Goal: Task Accomplishment & Management: Use online tool/utility

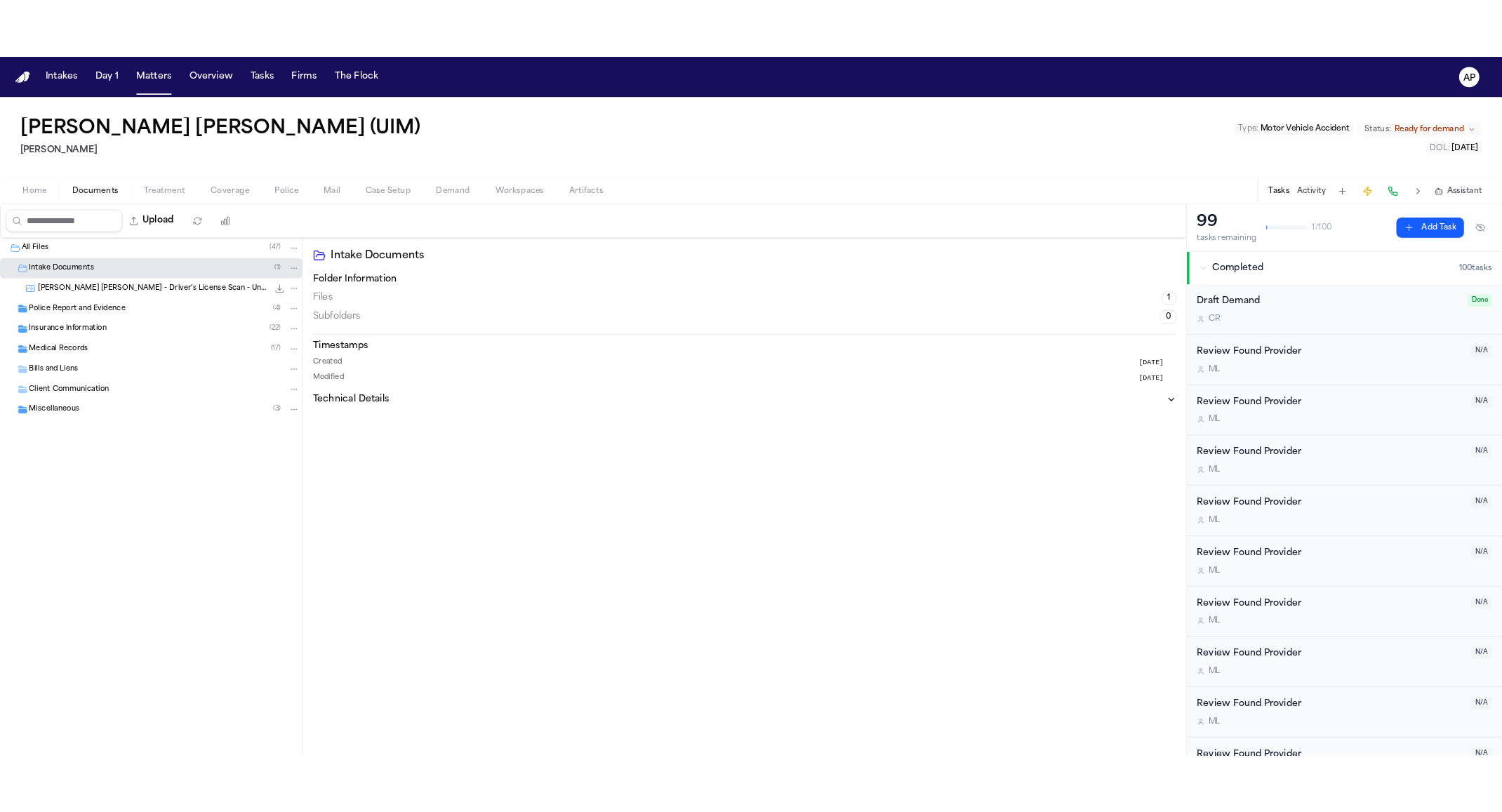
scroll to position [30, 0]
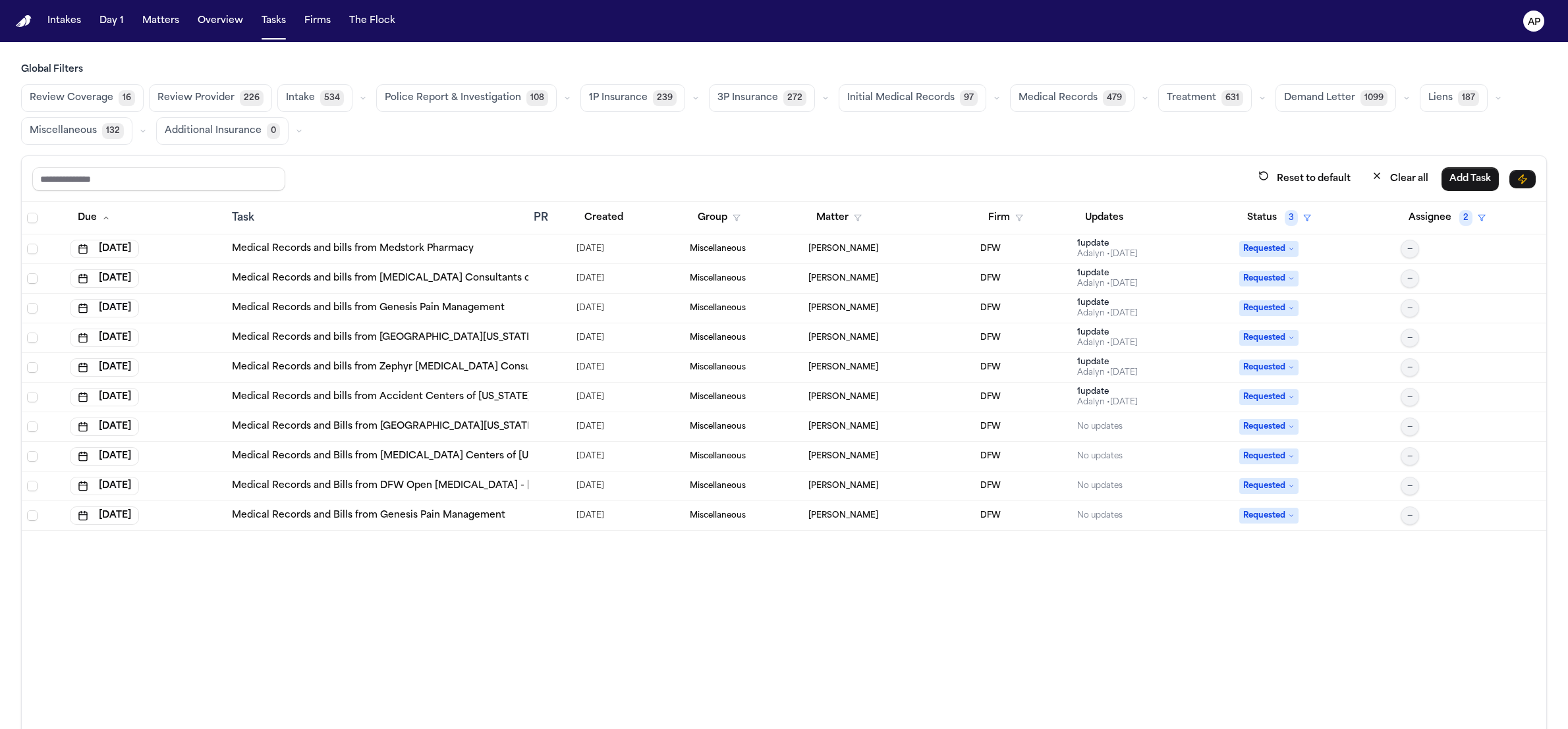
click at [1190, 36] on nav "Intakes Day 1 Matters Overview Tasks Firms The Flock AP" at bounding box center [784, 20] width 1568 height 42
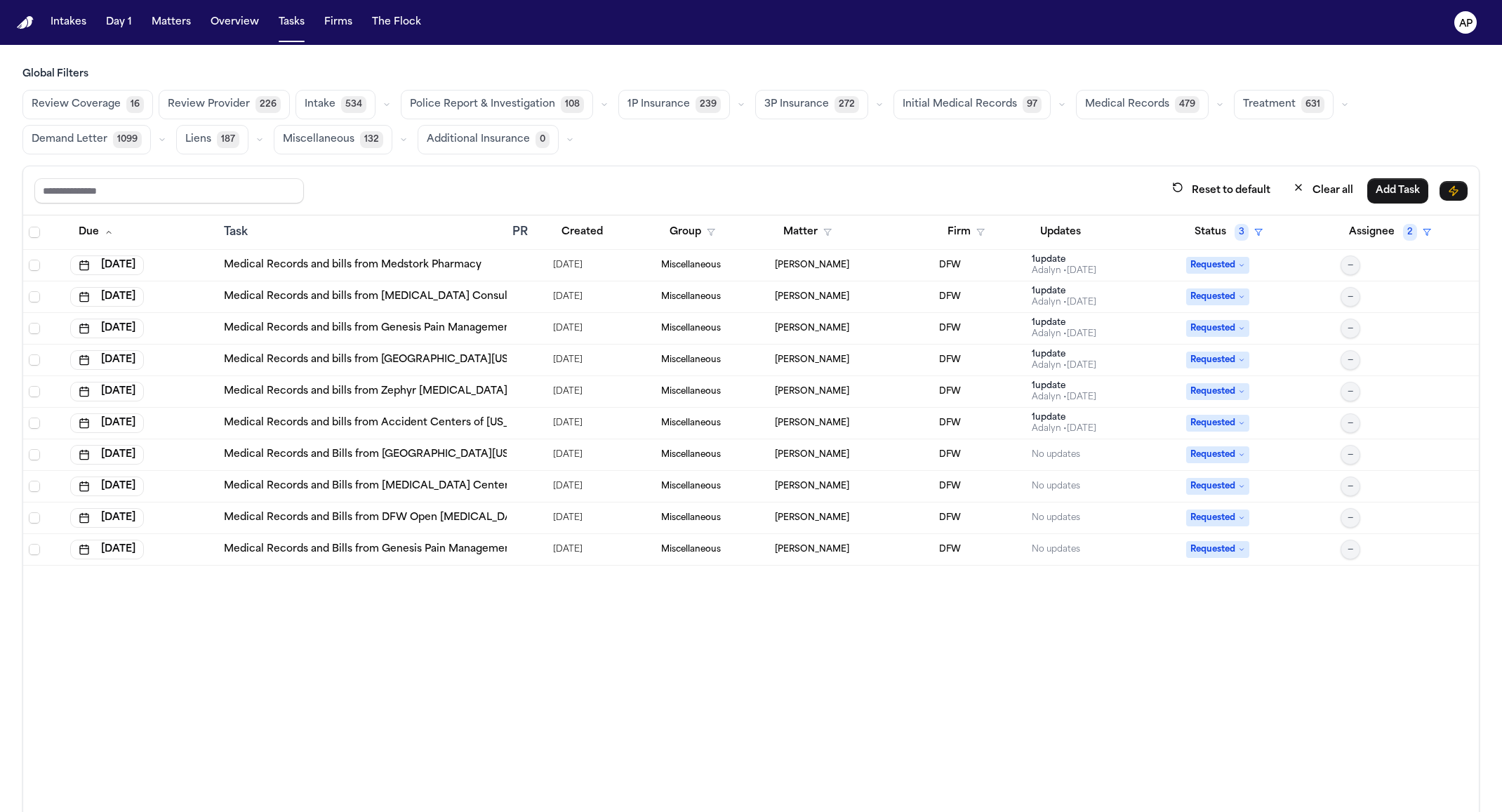
click at [1409, 59] on main "Global Filters Review Coverage 16 Review Provider 226 Intake 534 Police Report …" at bounding box center [751, 428] width 1502 height 767
click at [169, 34] on button "Matters" at bounding box center [171, 22] width 50 height 26
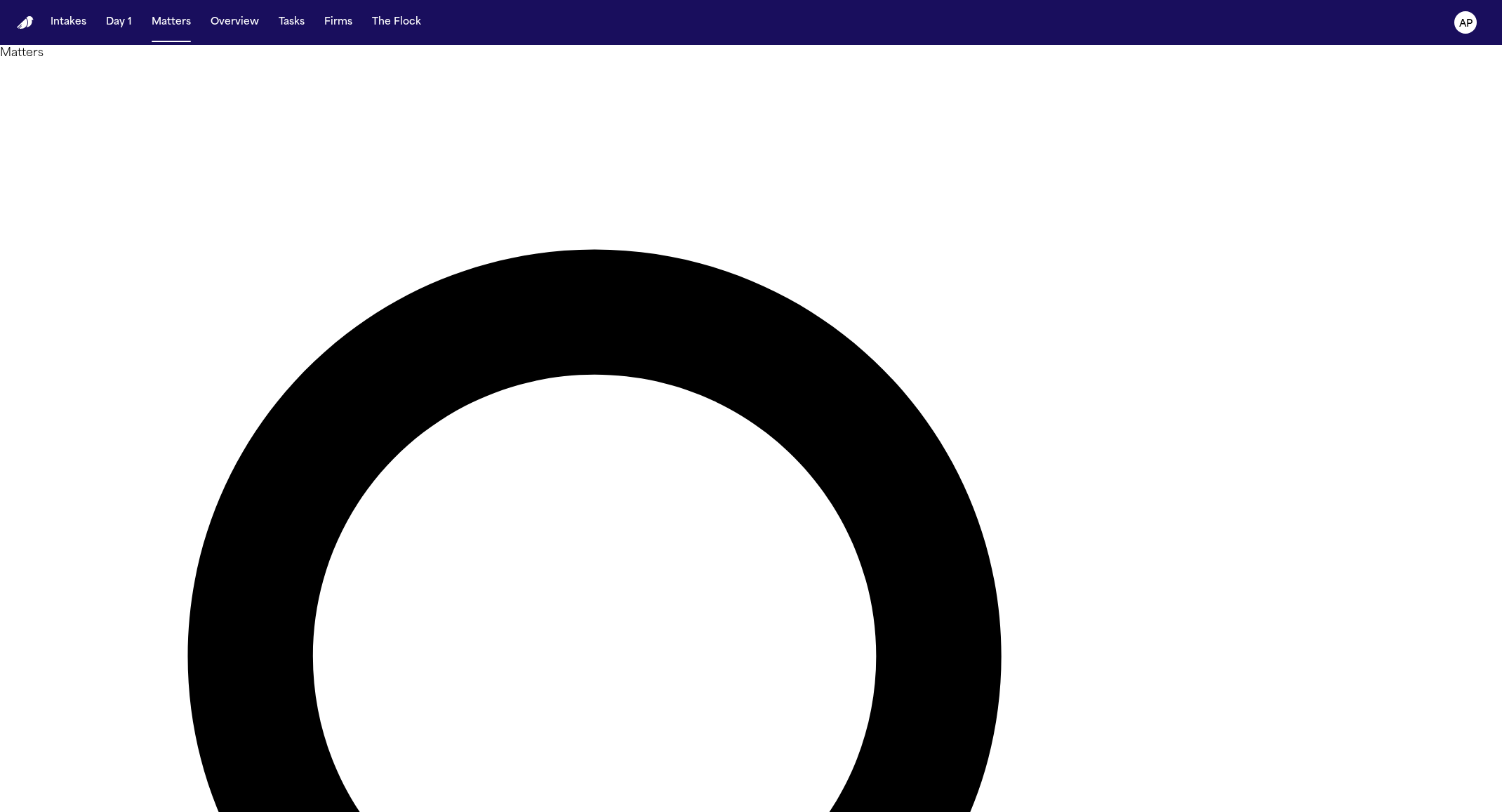
paste input "**********"
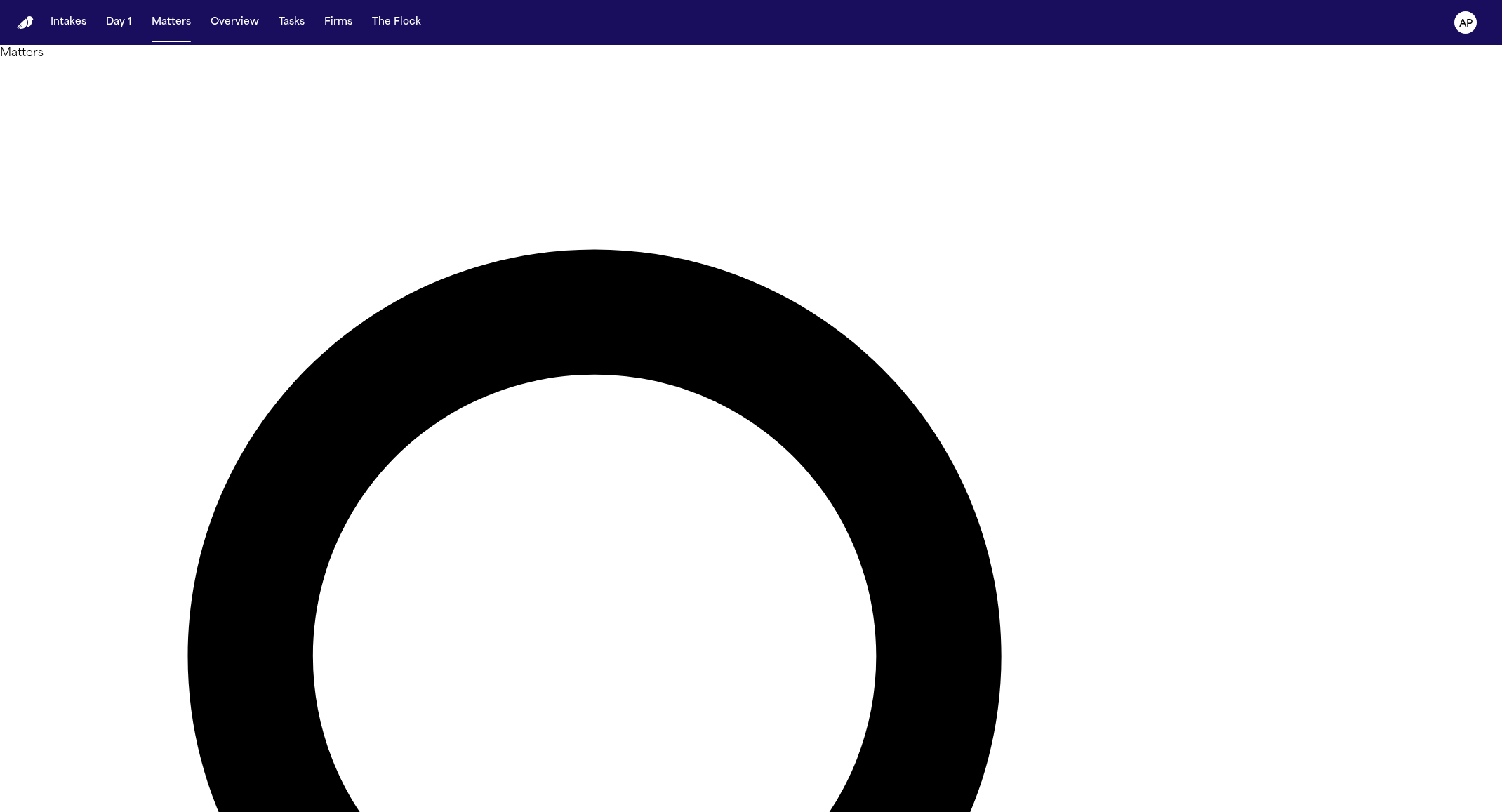
type input "*********"
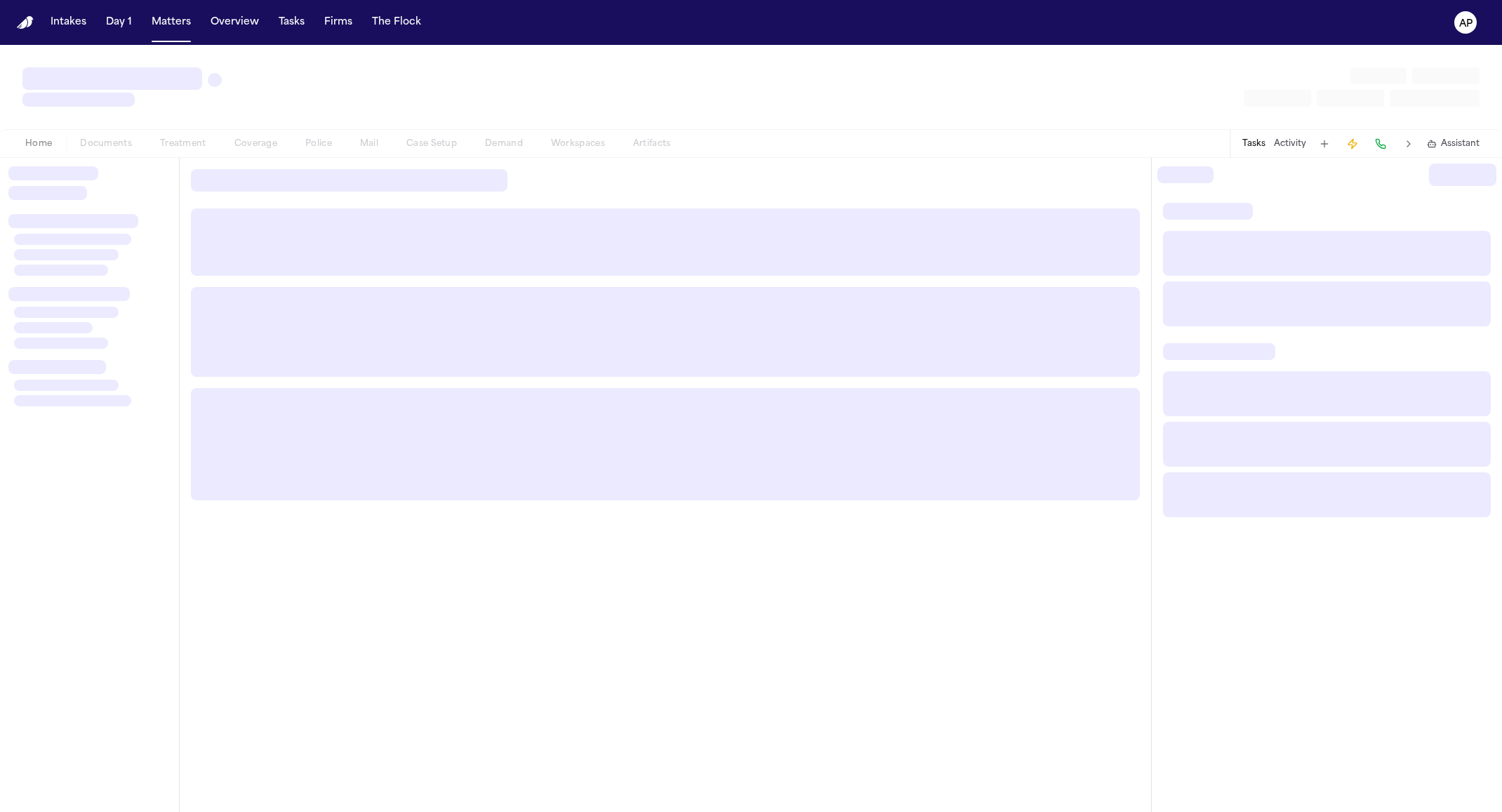
click at [511, 150] on div "Home Documents Treatment Coverage Police Mail Case Setup Demand Workspaces Arti…" at bounding box center [348, 144] width 674 height 17
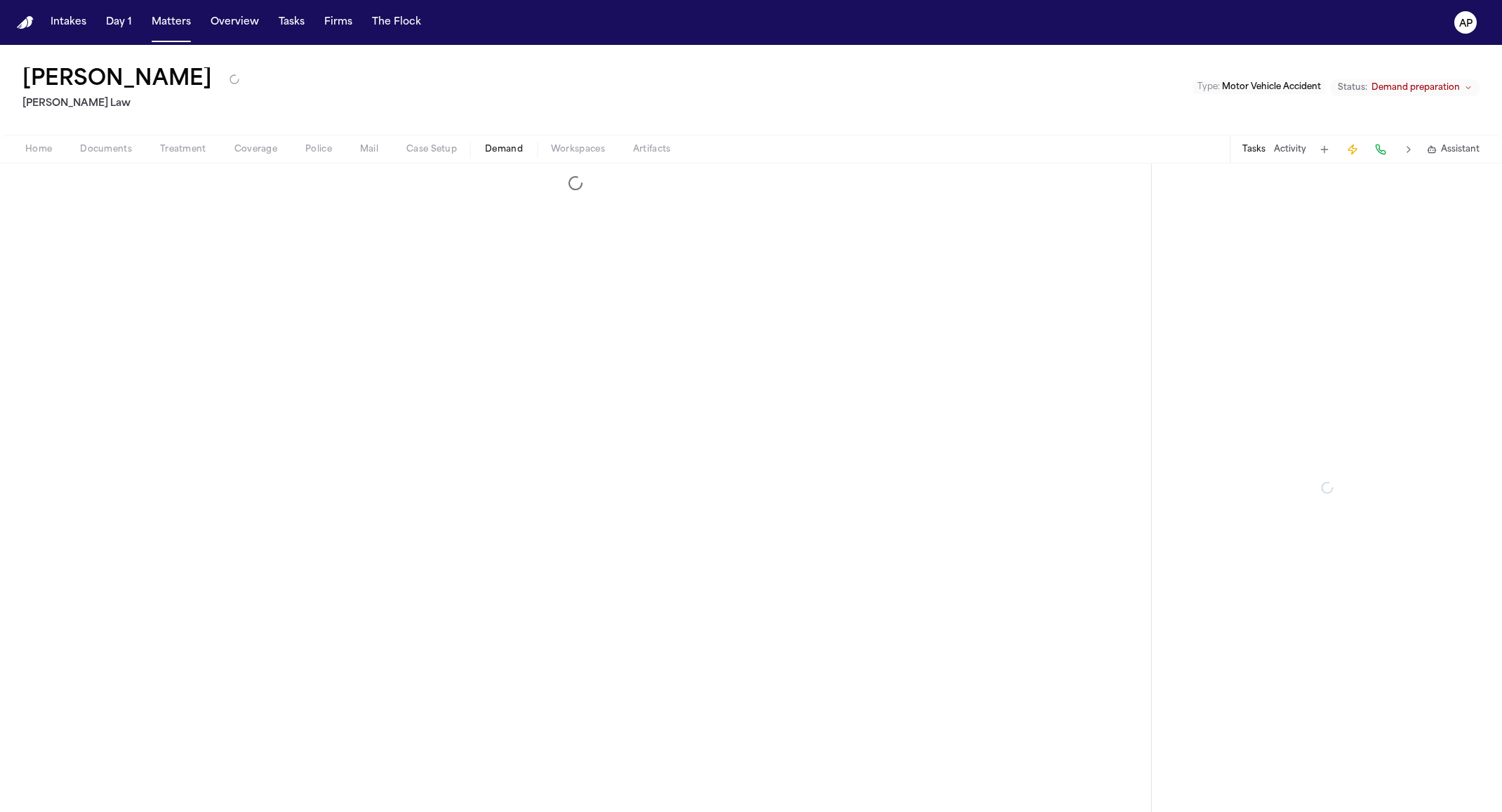
click at [509, 144] on span "Demand" at bounding box center [504, 150] width 38 height 11
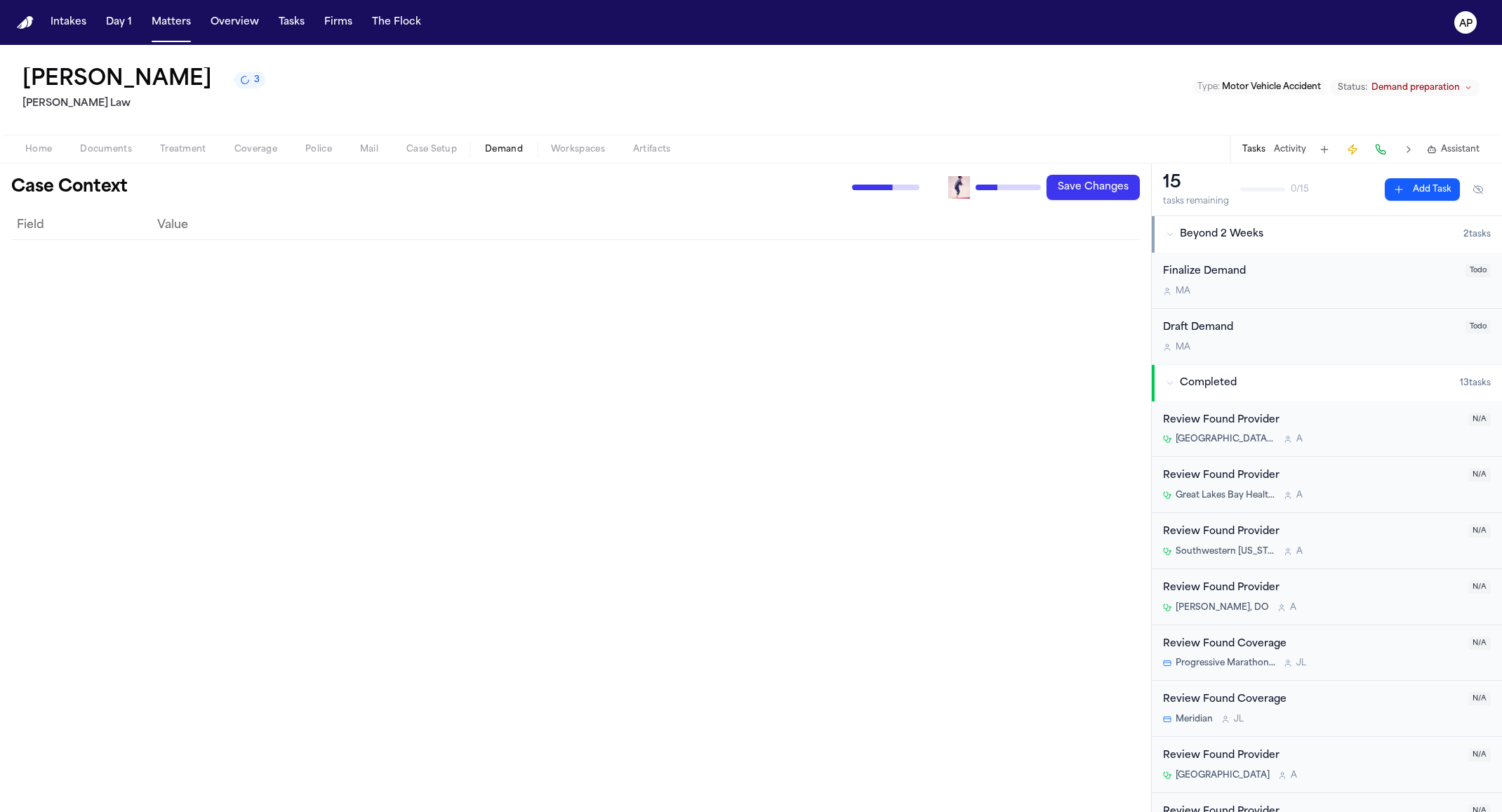
click at [1442, 155] on span "Assistant" at bounding box center [1460, 150] width 39 height 11
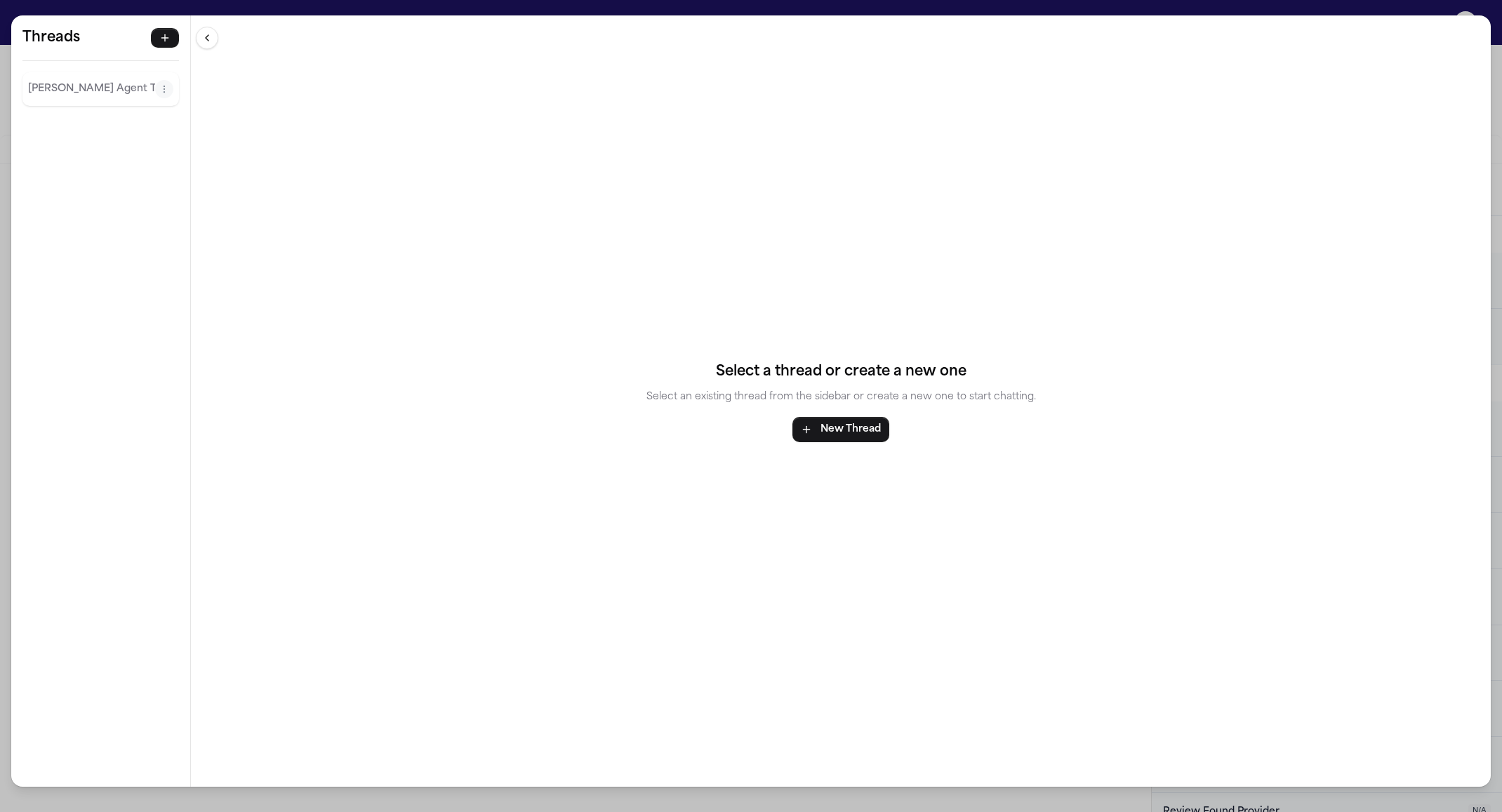
click at [139, 87] on p "Finch Agent Thread" at bounding box center [92, 89] width 127 height 17
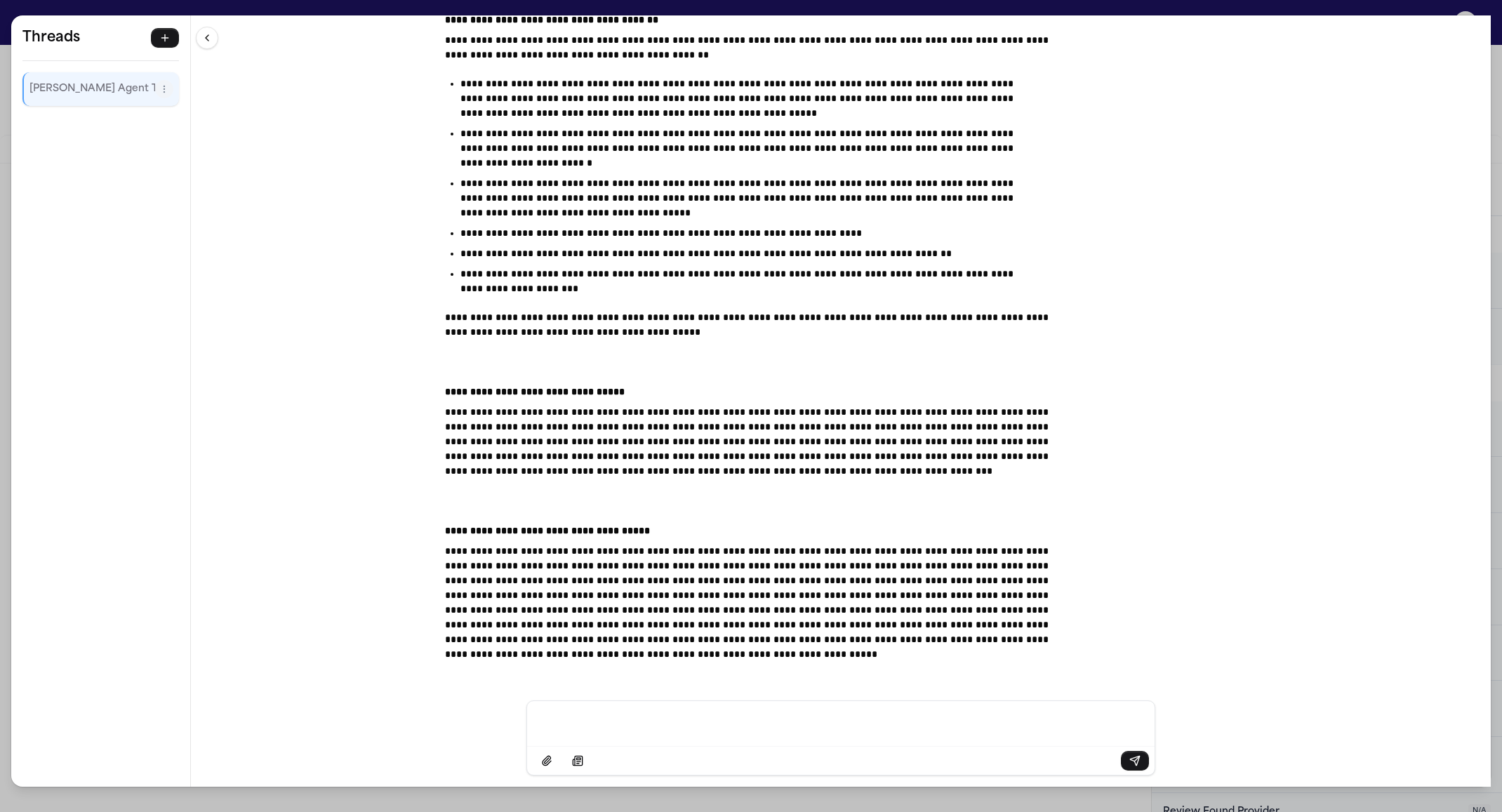
scroll to position [29276, 0]
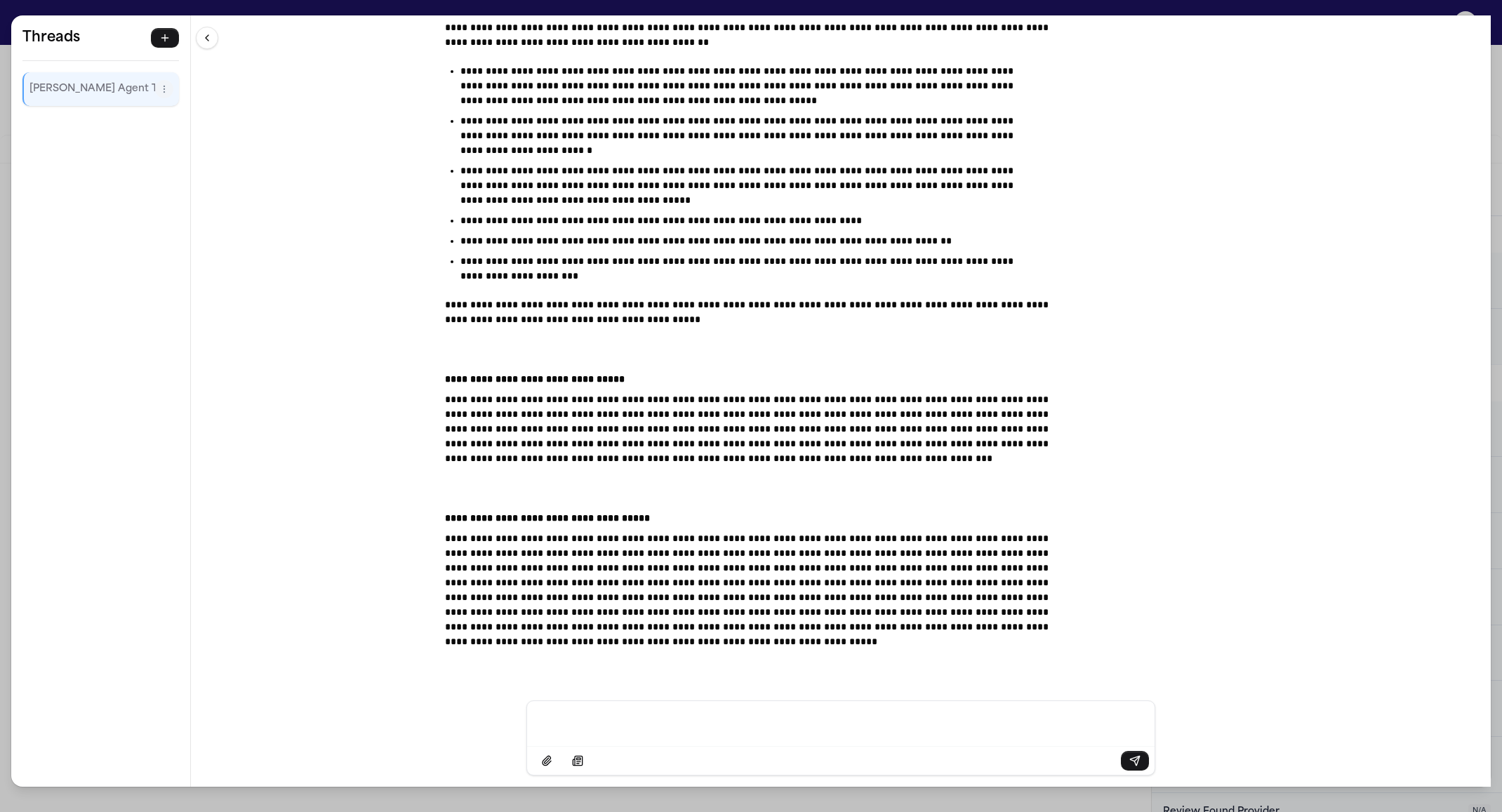
click at [185, 12] on div "**********" at bounding box center [751, 406] width 1502 height 812
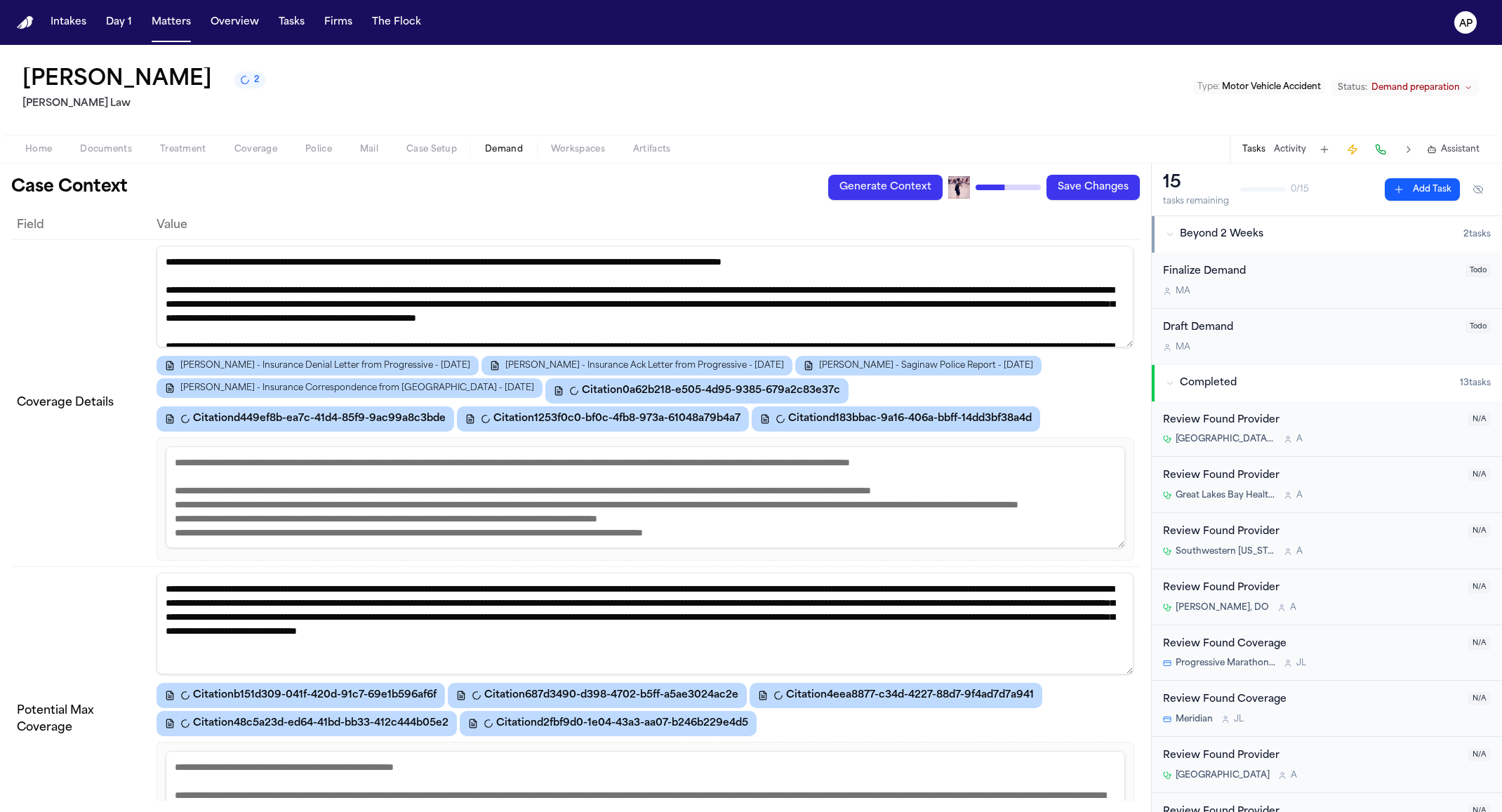
click at [999, 191] on div "Generate Context Draft Demand Save Changes" at bounding box center [984, 187] width 311 height 26
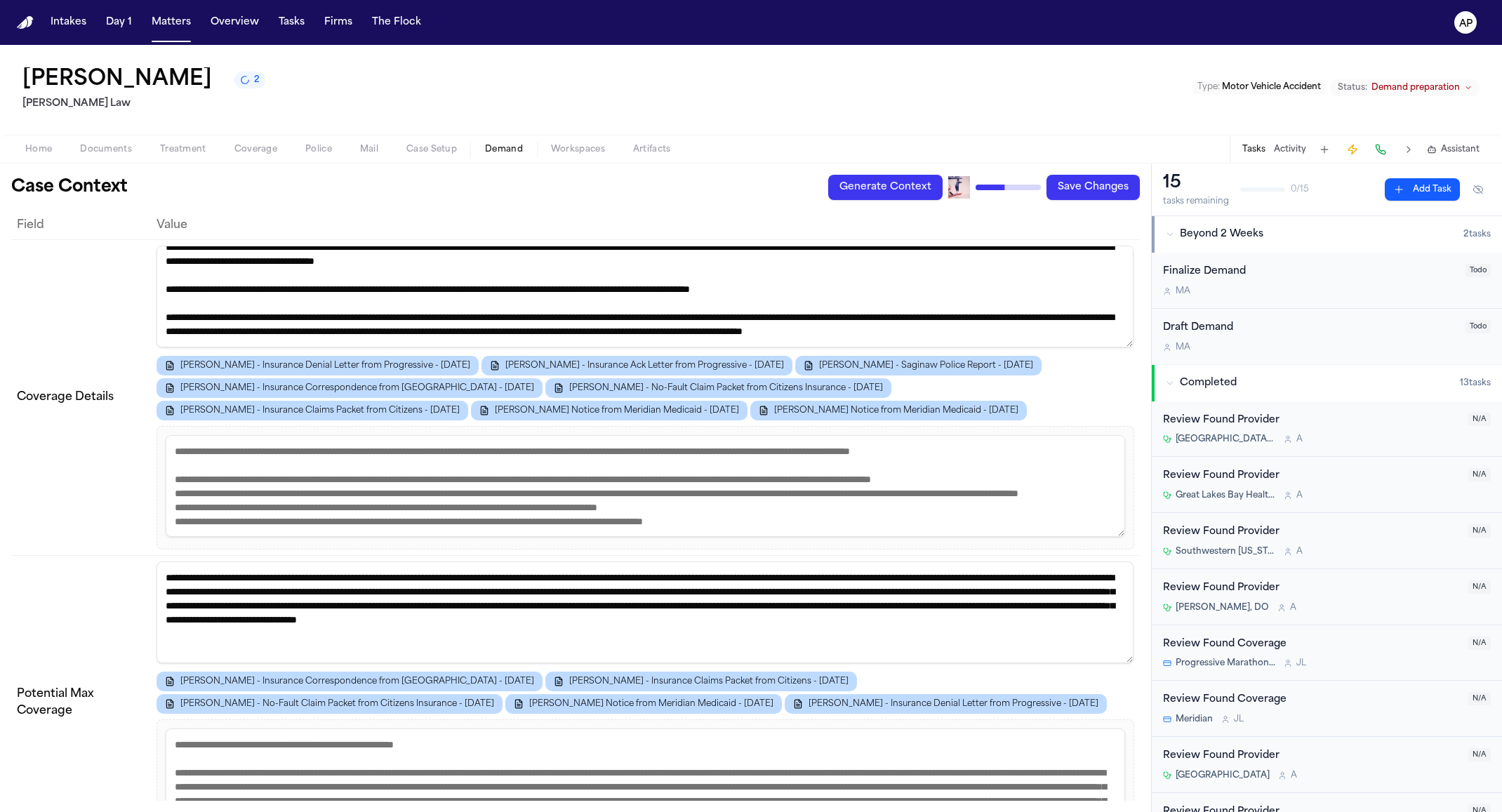
click at [977, 186] on div "Generate Context Draft Demand Save Changes" at bounding box center [984, 187] width 311 height 26
click at [970, 184] on div "Generate Context Draft Demand Save Changes" at bounding box center [984, 187] width 311 height 26
click at [241, 88] on button "2" at bounding box center [250, 80] width 31 height 17
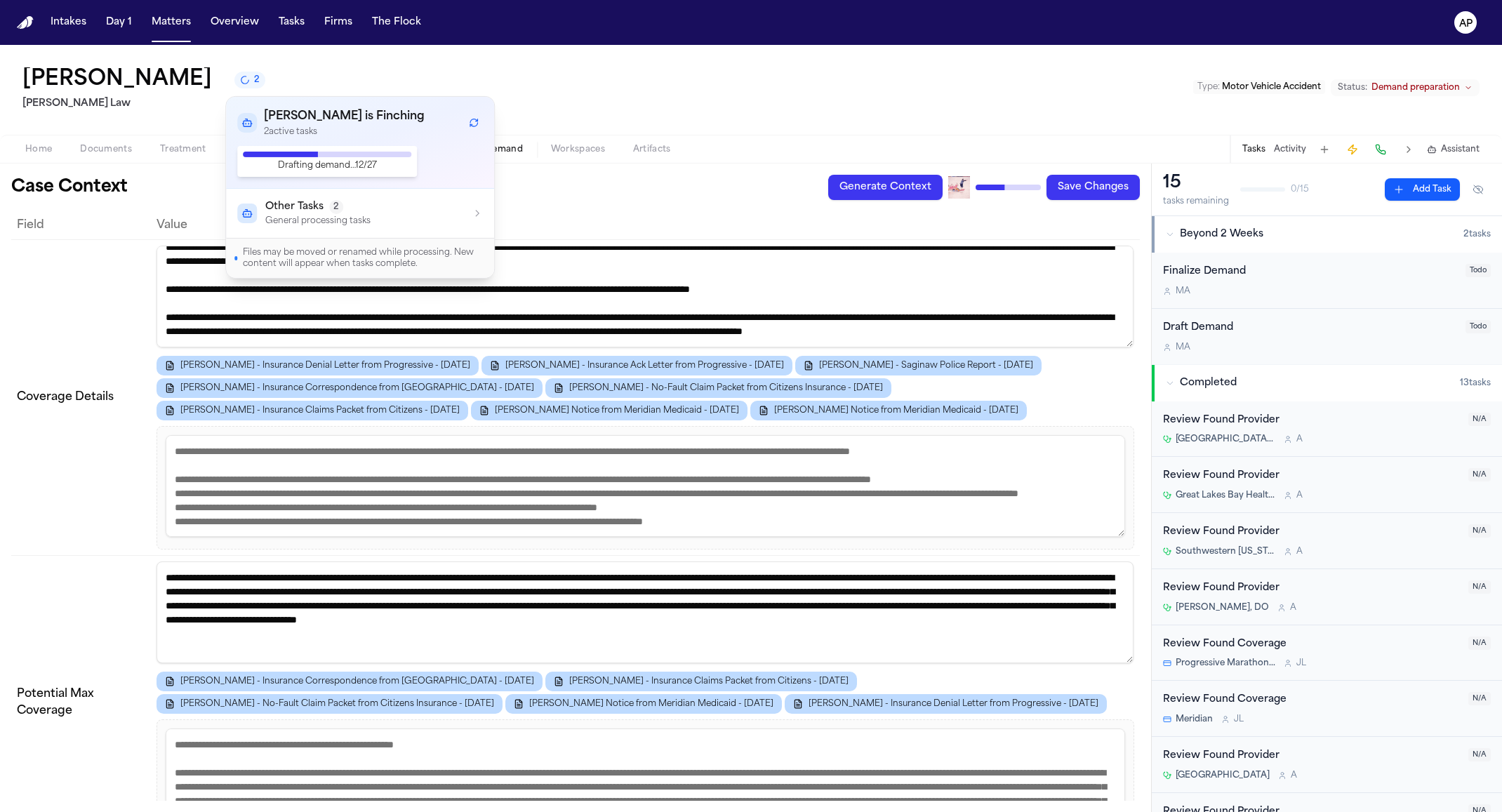
click at [363, 216] on p "General processing tasks" at bounding box center [318, 221] width 105 height 11
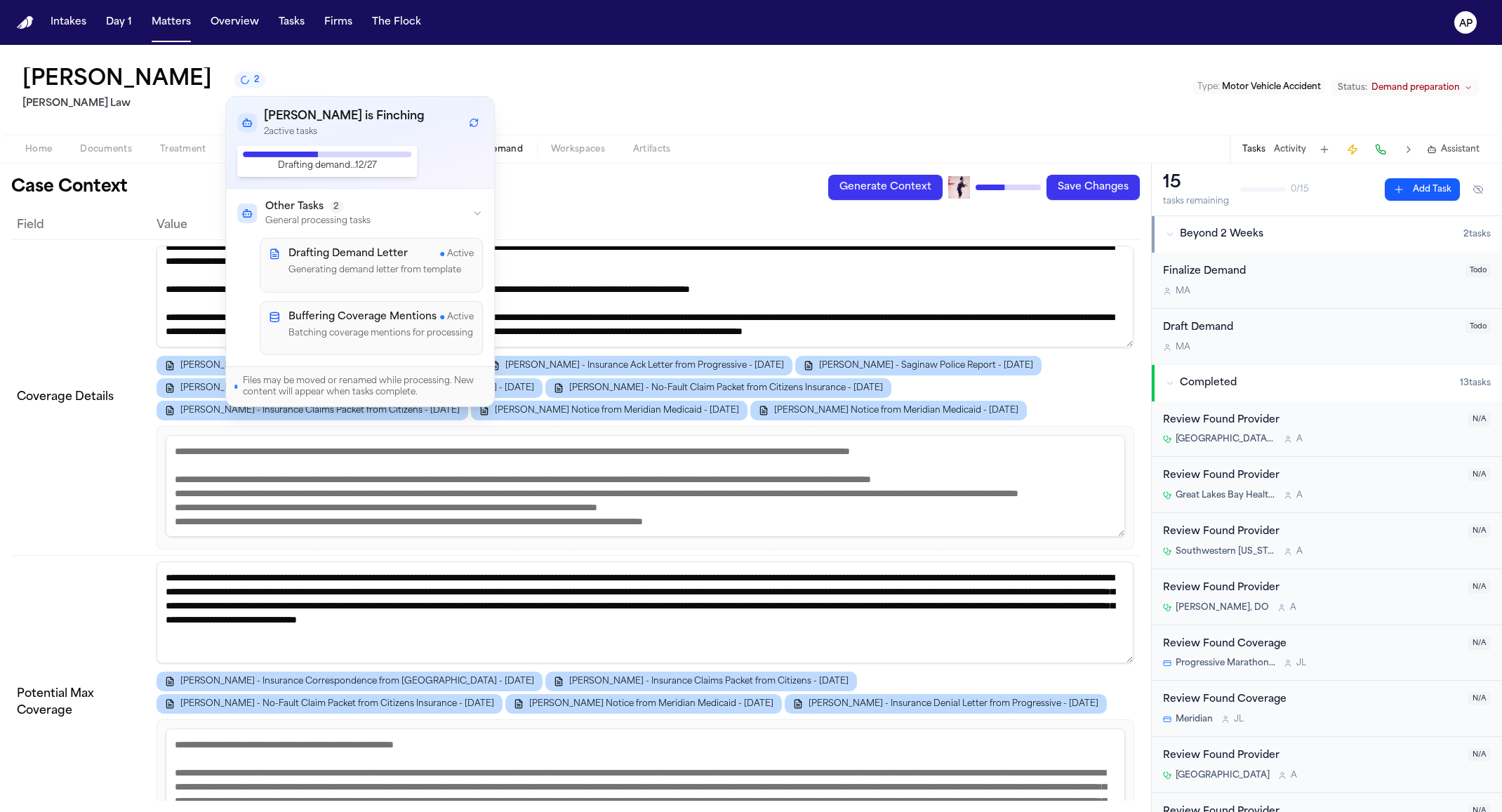
click at [399, 326] on p "Batching coverage mentions for processing" at bounding box center [380, 333] width 185 height 14
click at [380, 273] on p "Generating demand letter from template" at bounding box center [380, 270] width 185 height 14
click at [670, 121] on div "Zechariach Davis 2 Jalal Law Type : Motor Vehicle Accident Status: Demand prepa…" at bounding box center [751, 89] width 1502 height 90
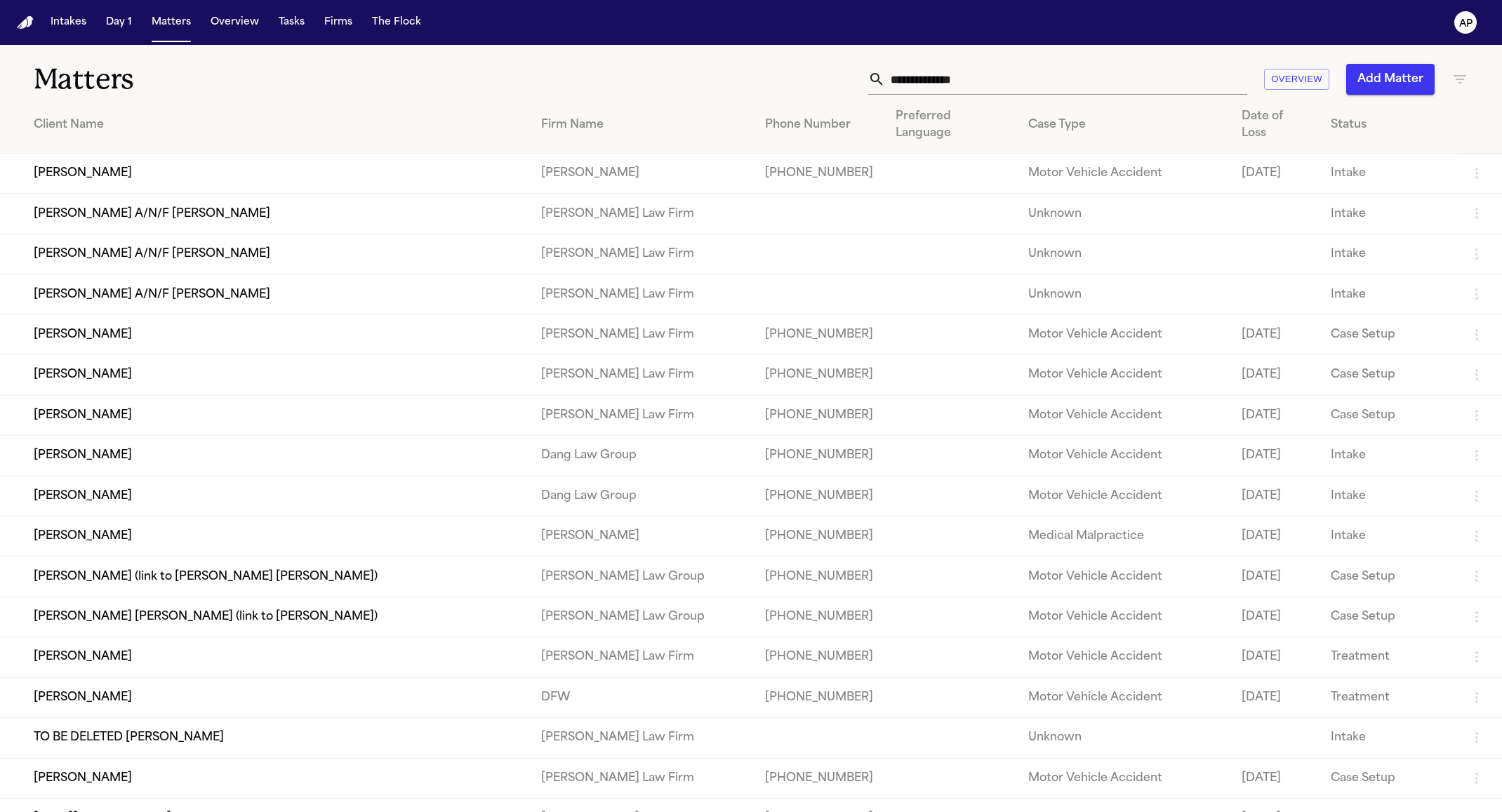
click at [945, 70] on input "text" at bounding box center [1066, 79] width 362 height 31
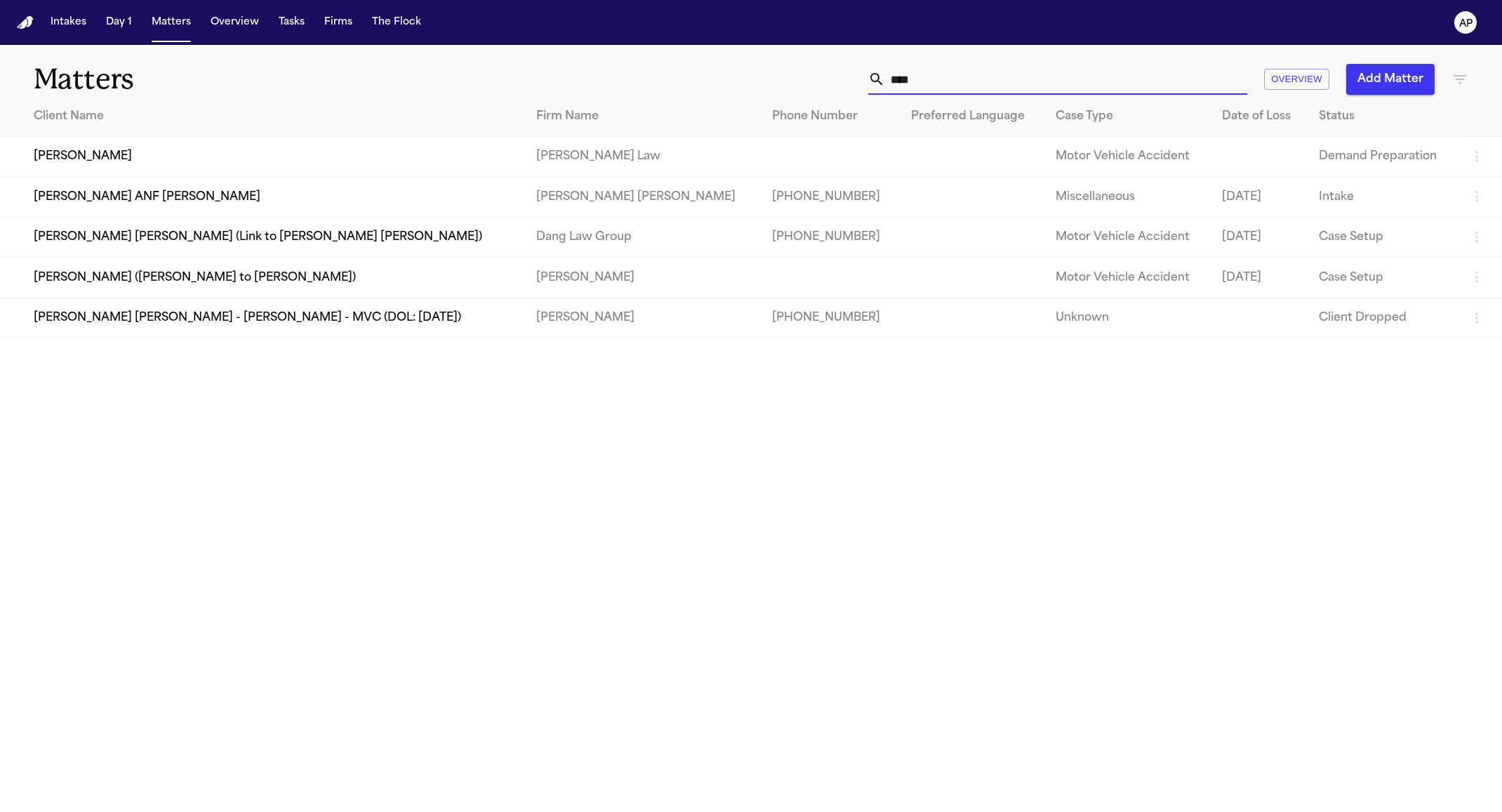
type input "****"
click at [589, 142] on td "Jalal Law" at bounding box center [642, 157] width 236 height 40
click at [501, 163] on td "Zechariach Davis" at bounding box center [262, 157] width 525 height 40
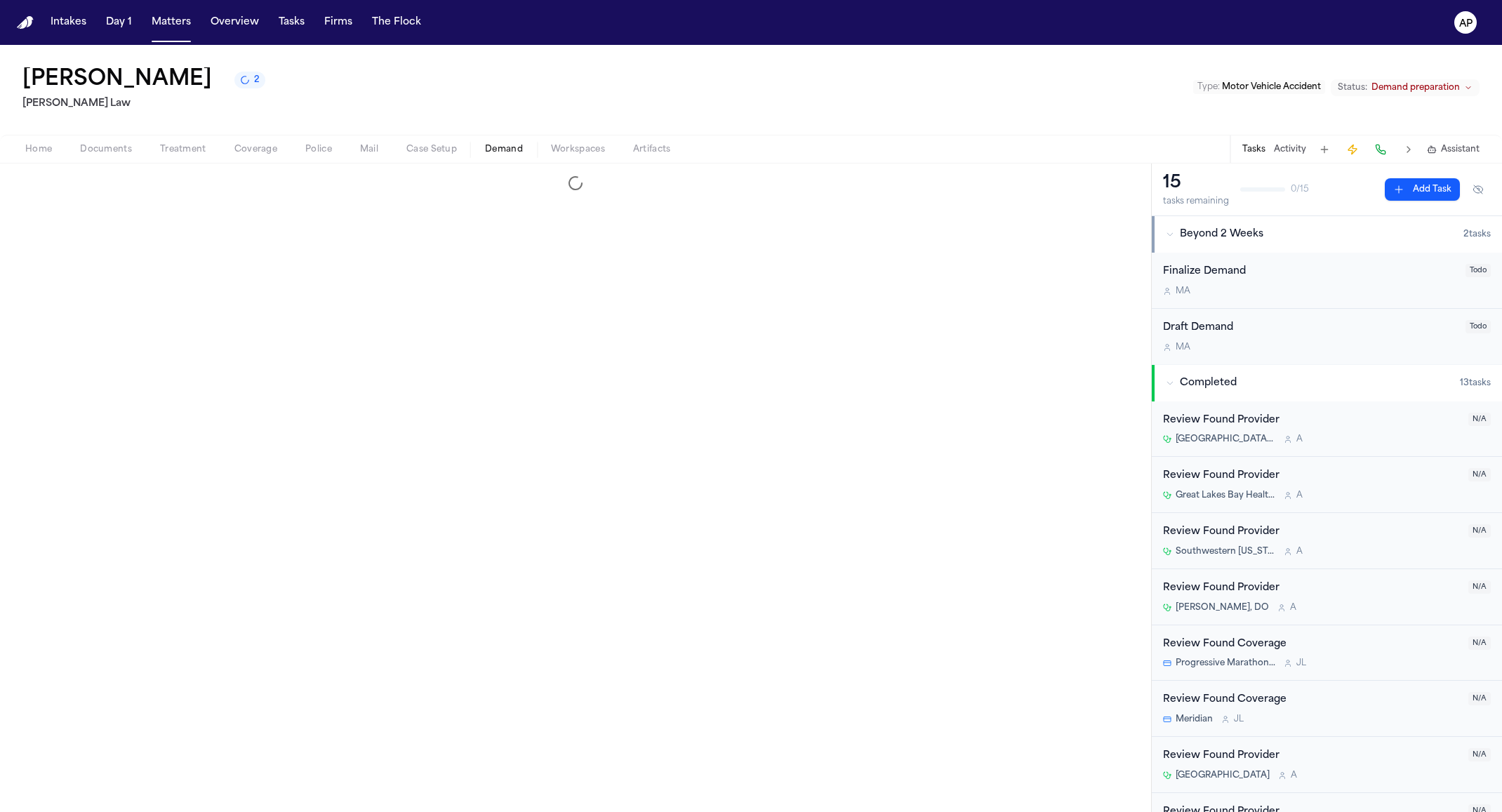
click at [510, 151] on span "Demand" at bounding box center [504, 150] width 38 height 11
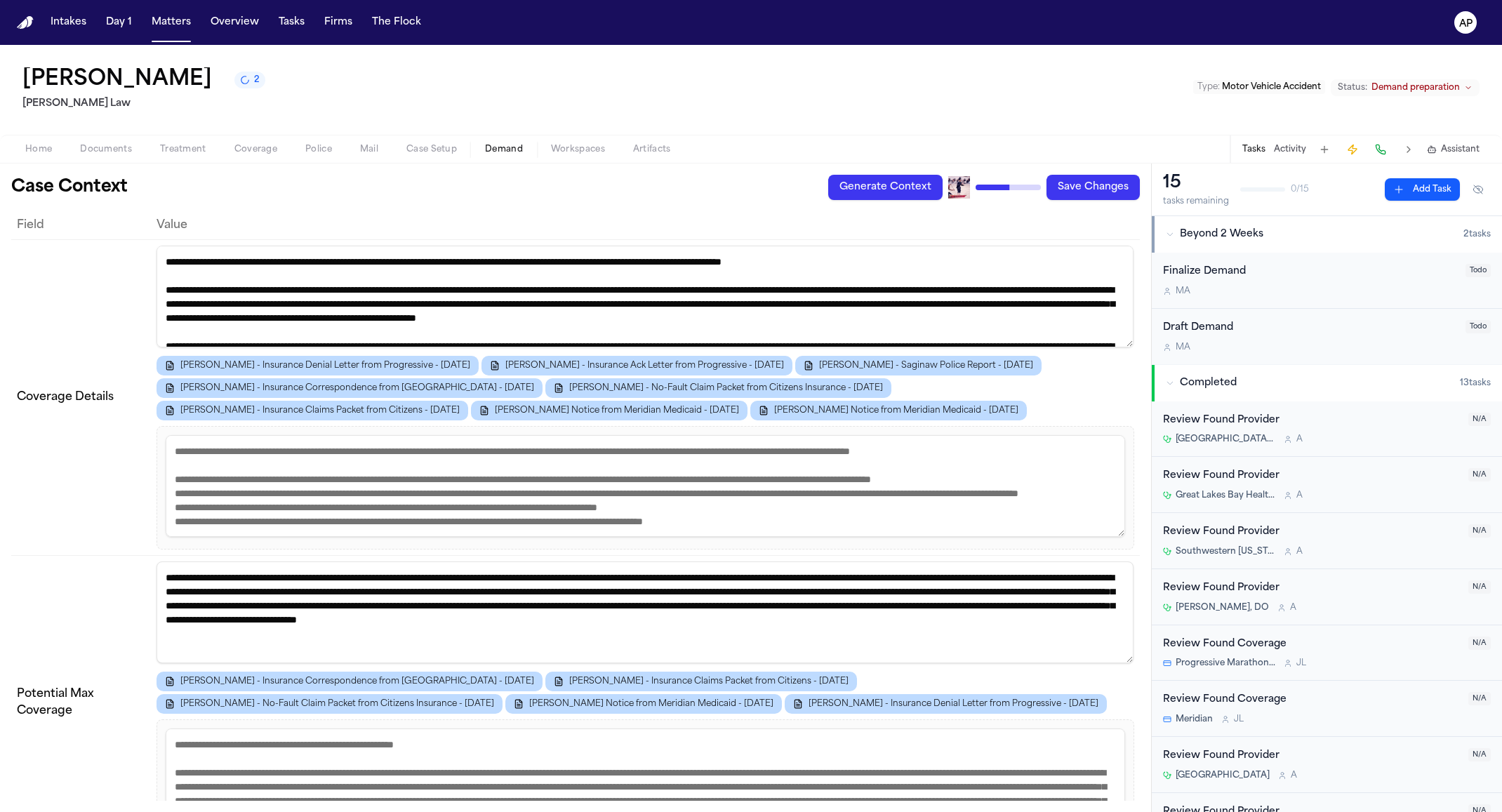
click at [1012, 190] on div "Generate Context Draft Demand Save Changes" at bounding box center [984, 187] width 311 height 26
click at [572, 149] on span "Workspaces" at bounding box center [578, 150] width 54 height 11
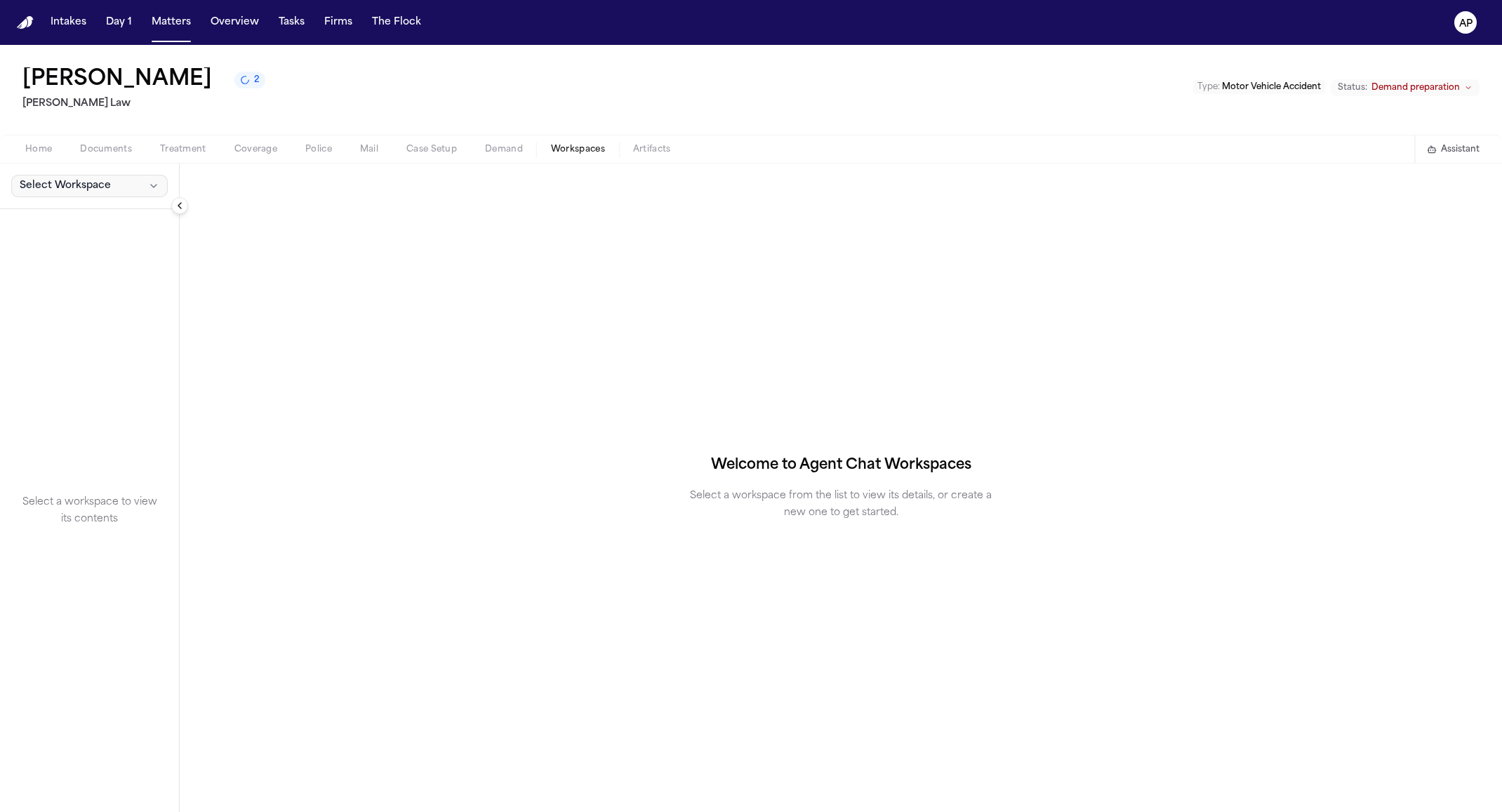
click at [86, 186] on span "Select Workspace" at bounding box center [65, 186] width 91 height 14
click at [85, 217] on span "Finch Agent Demand" at bounding box center [99, 216] width 163 height 14
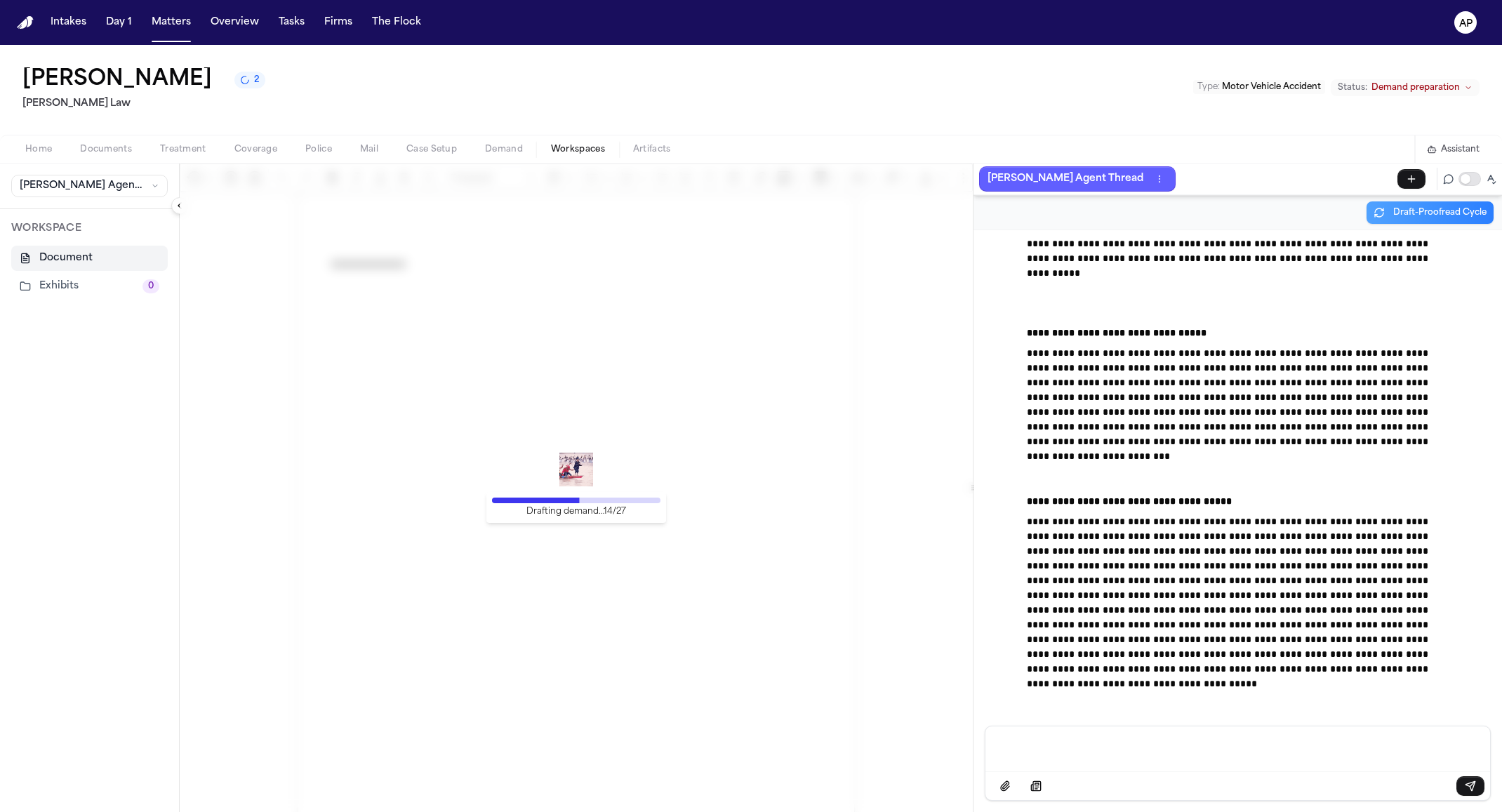
scroll to position [39143, 0]
